Goal: Navigation & Orientation: Find specific page/section

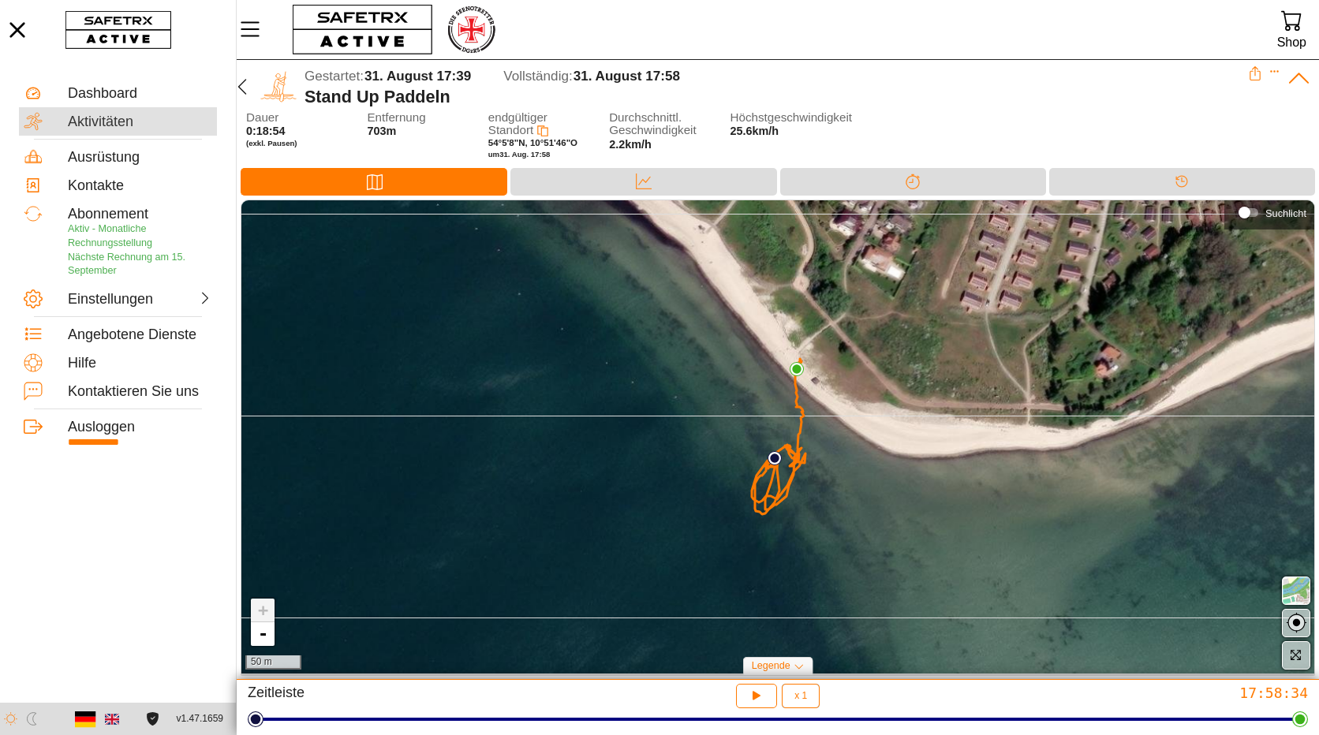
click at [110, 122] on div "Aktivitäten" at bounding box center [140, 122] width 144 height 17
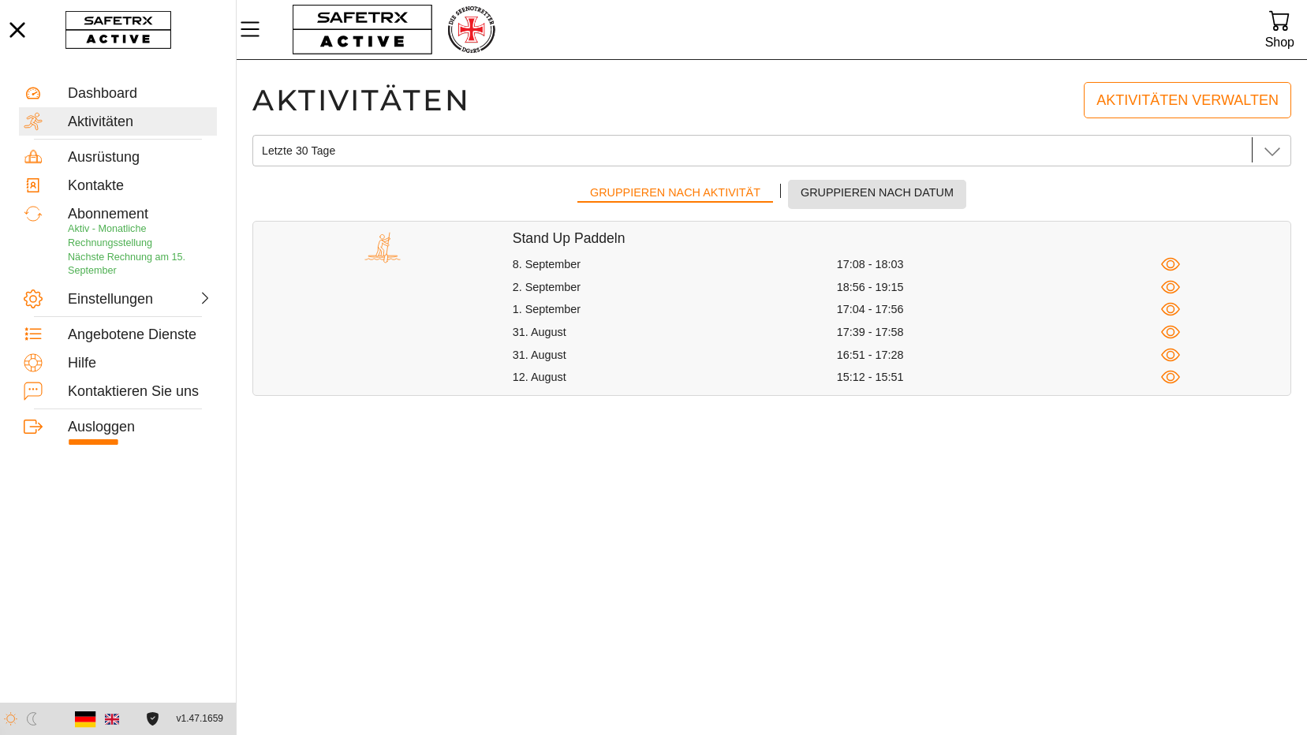
click at [864, 194] on span "Gruppieren nach Datum" at bounding box center [877, 193] width 153 height 20
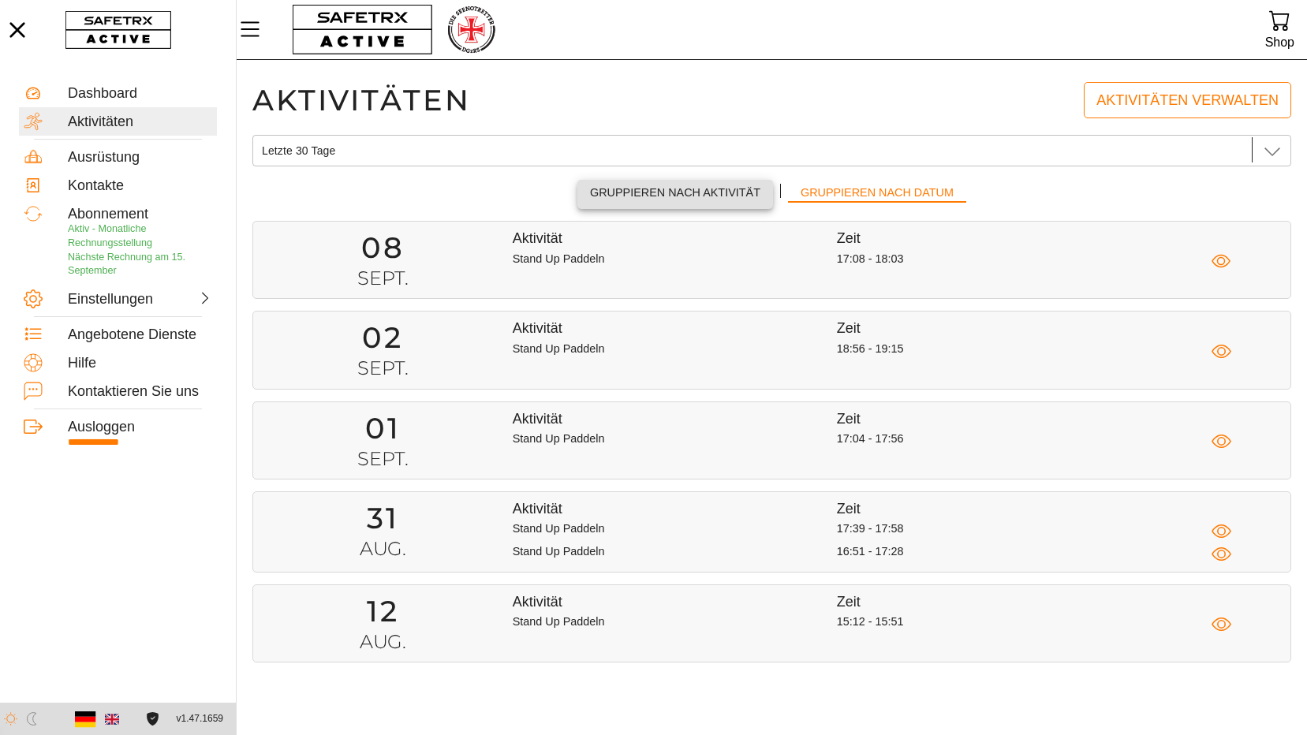
click at [687, 187] on span "Gruppieren nach Aktivität" at bounding box center [675, 193] width 170 height 20
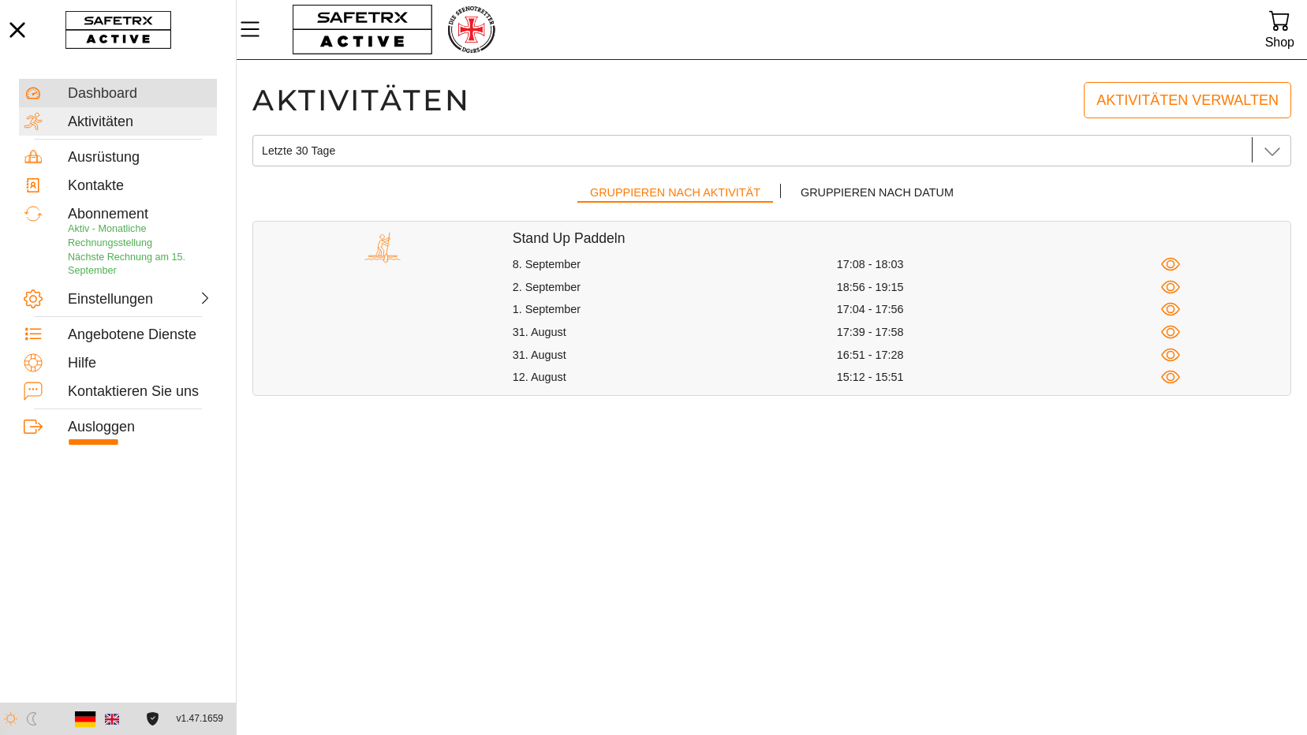
click at [100, 91] on div "Dashboard" at bounding box center [140, 93] width 144 height 17
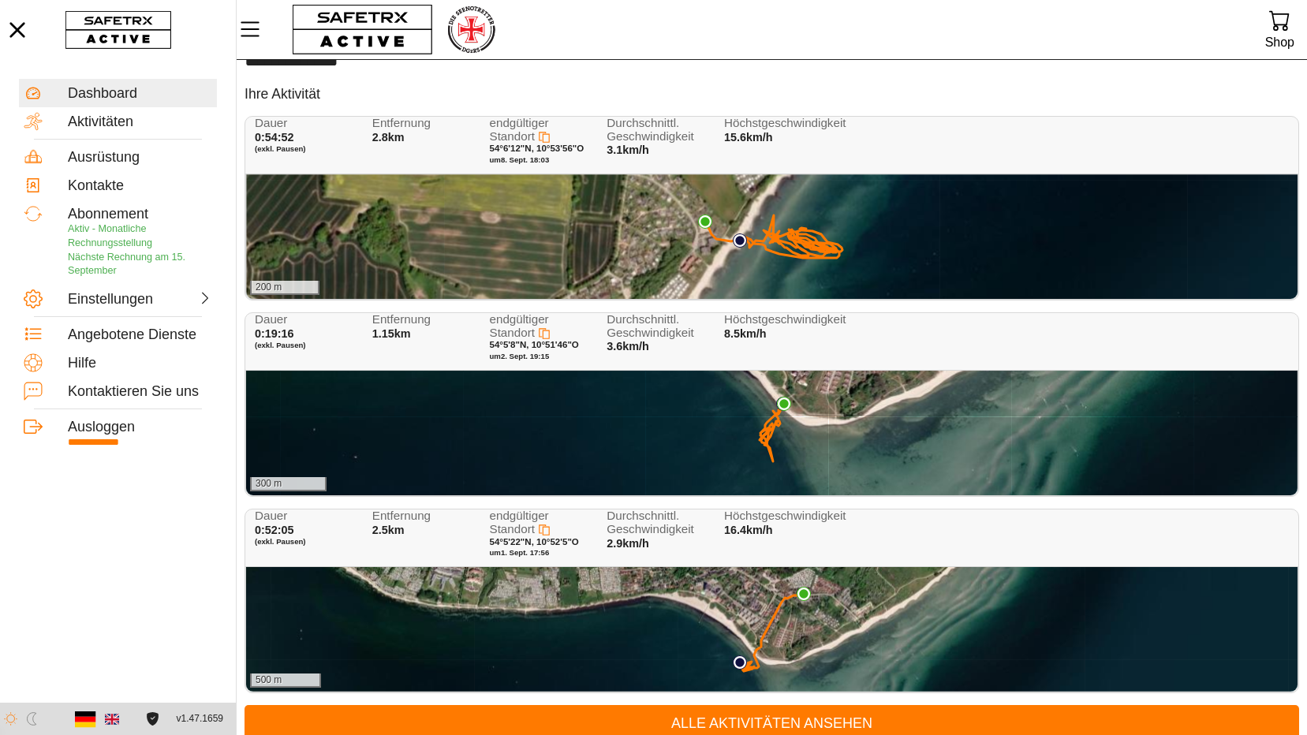
scroll to position [48, 0]
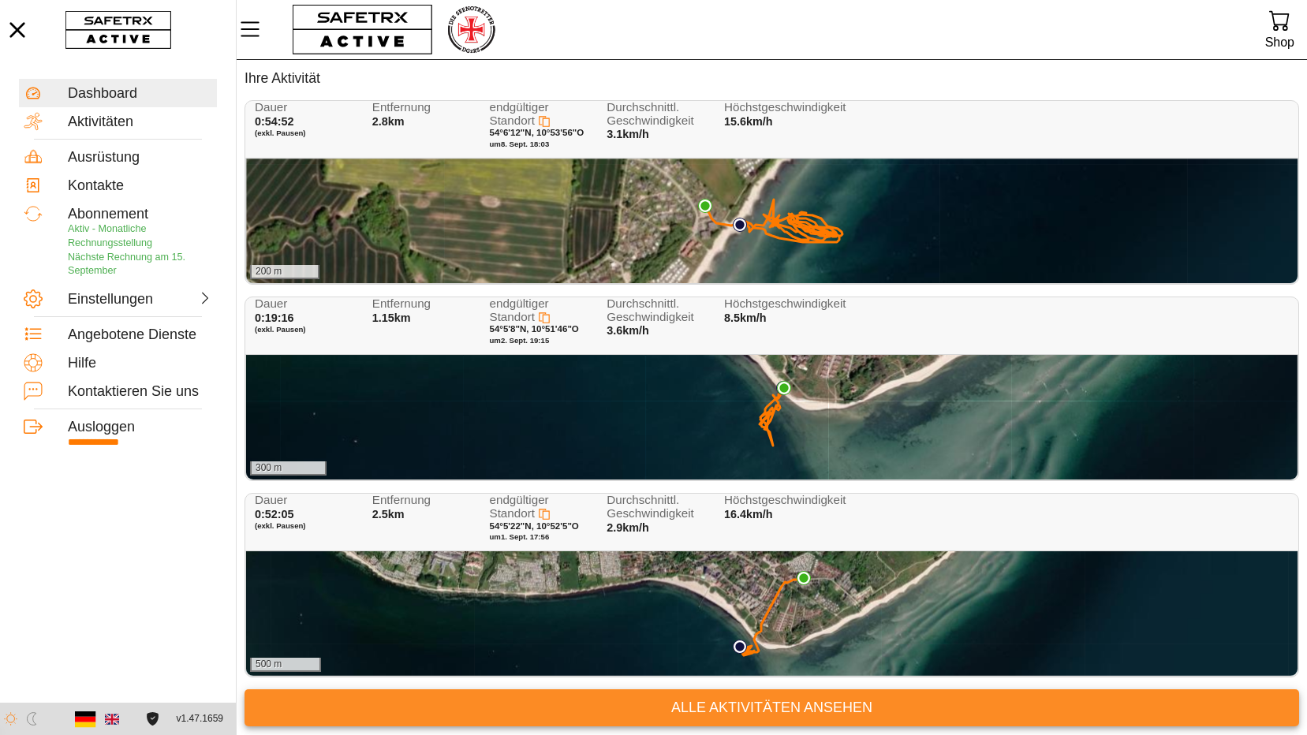
click at [772, 708] on span "Alle Aktivitäten ansehen" at bounding box center [771, 708] width 1029 height 24
